Goal: Task Accomplishment & Management: Manage account settings

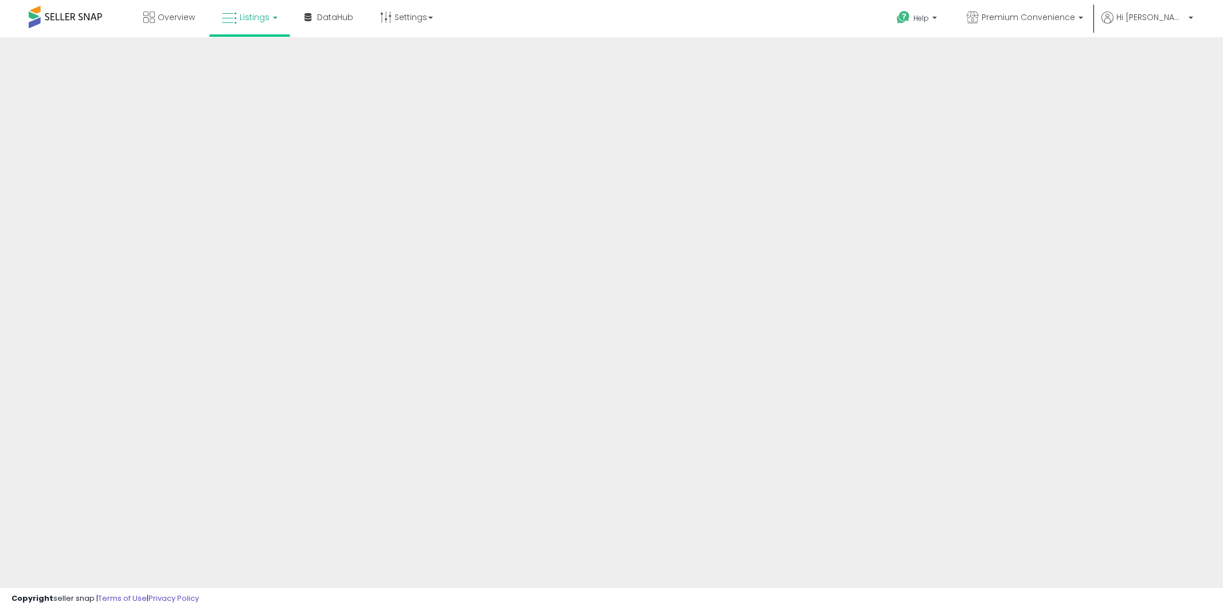
select select "**"
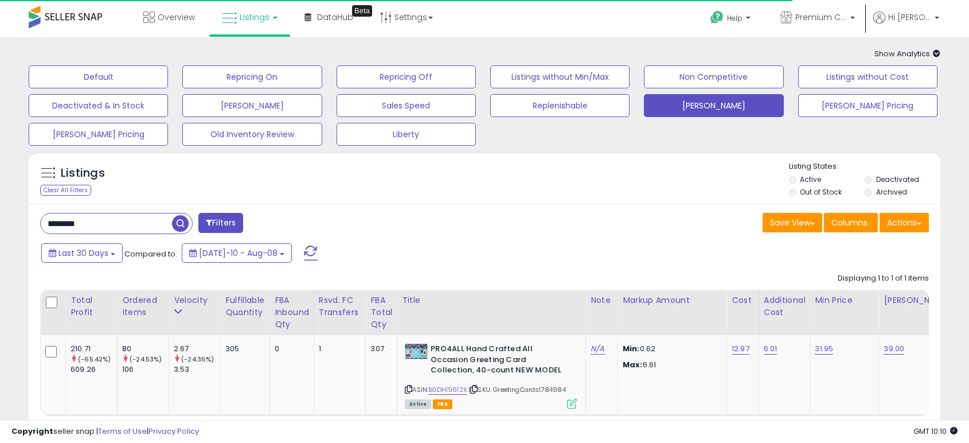
select select "**"
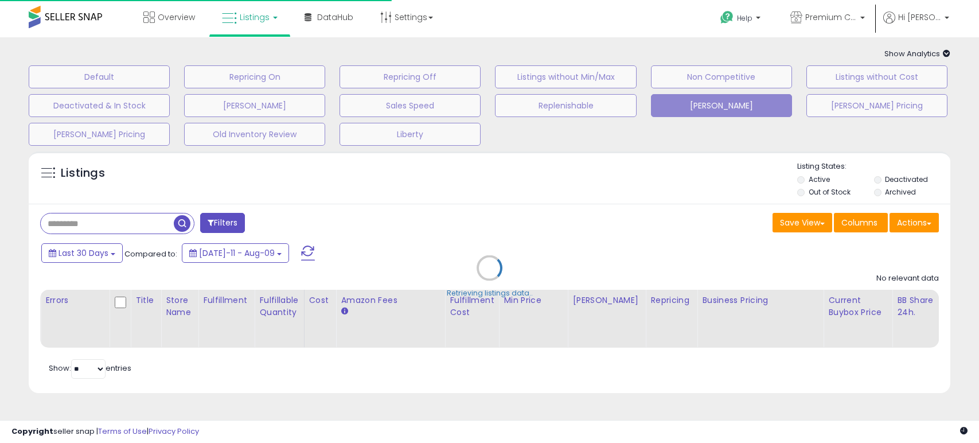
type input "******"
select select "**"
